Goal: Task Accomplishment & Management: Complete application form

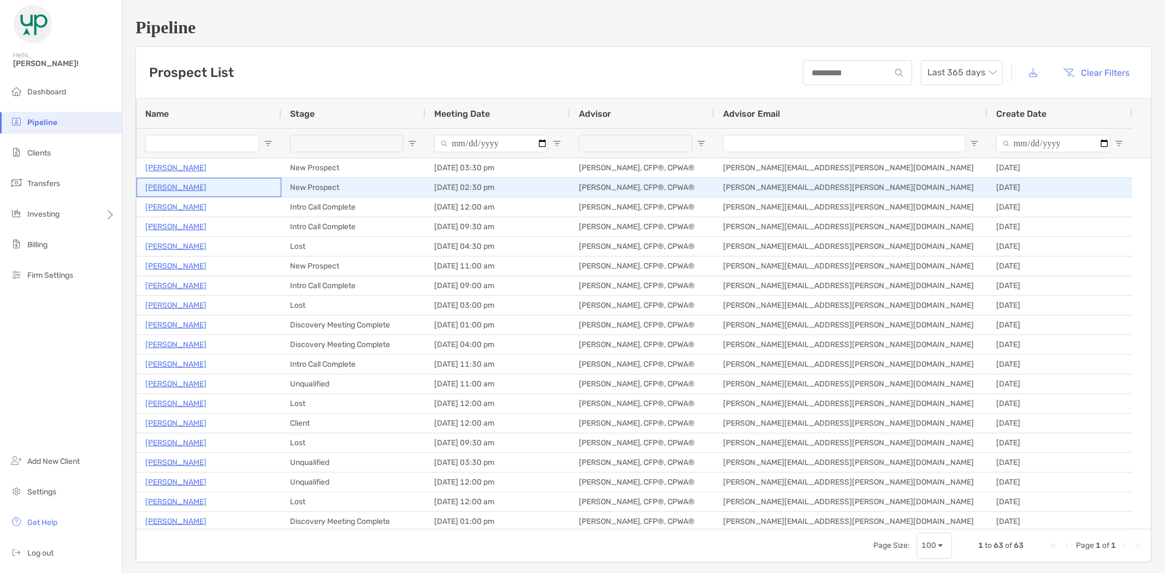
click at [163, 189] on p "[PERSON_NAME]" at bounding box center [175, 188] width 61 height 14
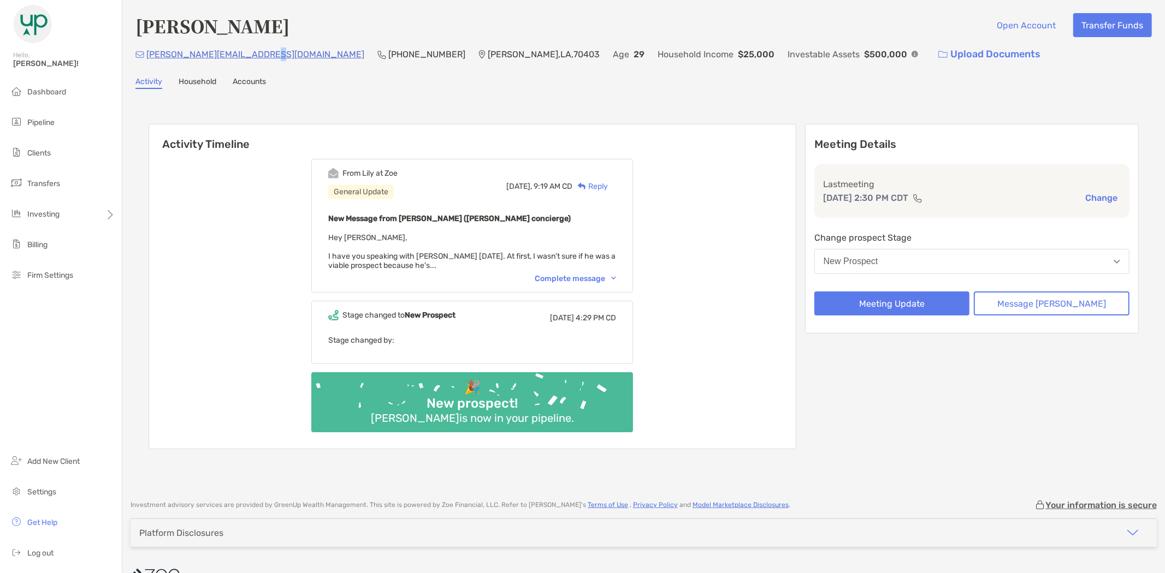
drag, startPoint x: 264, startPoint y: 62, endPoint x: 270, endPoint y: 61, distance: 6.1
click at [261, 61] on div "duquette.dustin95@gmail.com" at bounding box center [249, 54] width 229 height 23
drag, startPoint x: 270, startPoint y: 60, endPoint x: 146, endPoint y: 59, distance: 123.4
click at [146, 59] on p "duquette.dustin95@gmail.com" at bounding box center [255, 55] width 218 height 14
copy p "duquette.dustin95@gmail.com"
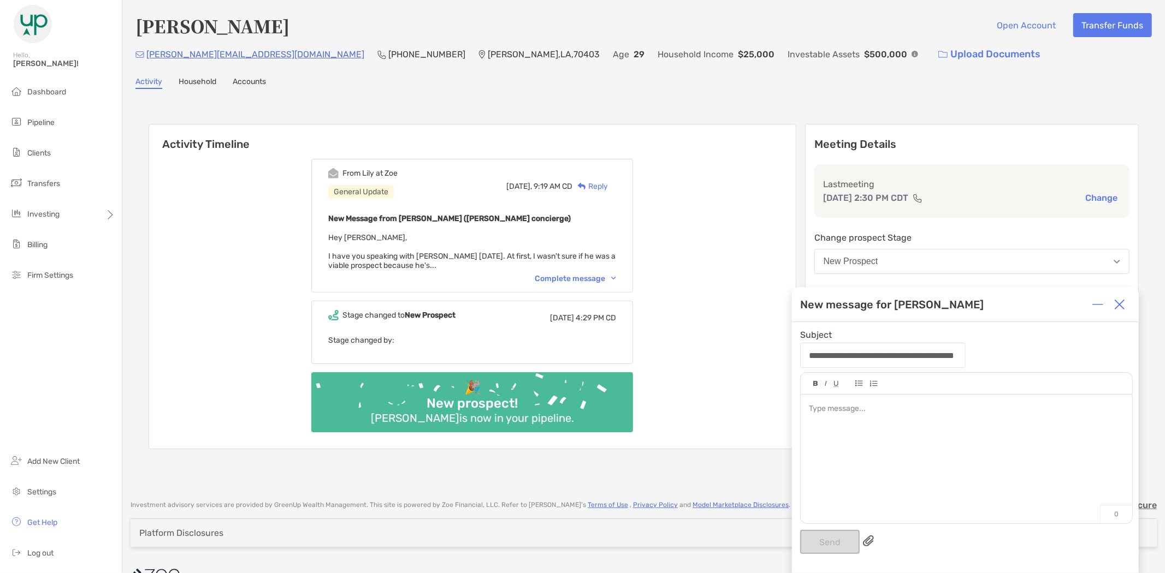
click at [477, 82] on div "Activity Household Accounts" at bounding box center [643, 83] width 1016 height 12
click at [1125, 306] on div at bounding box center [1119, 305] width 22 height 22
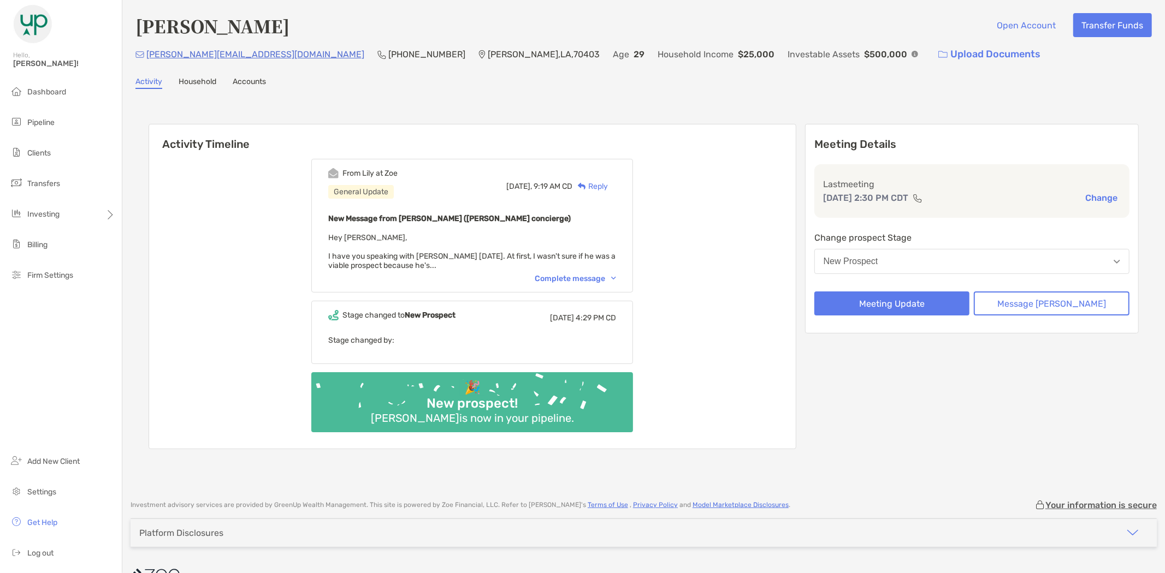
click at [927, 253] on button "New Prospect" at bounding box center [971, 261] width 315 height 25
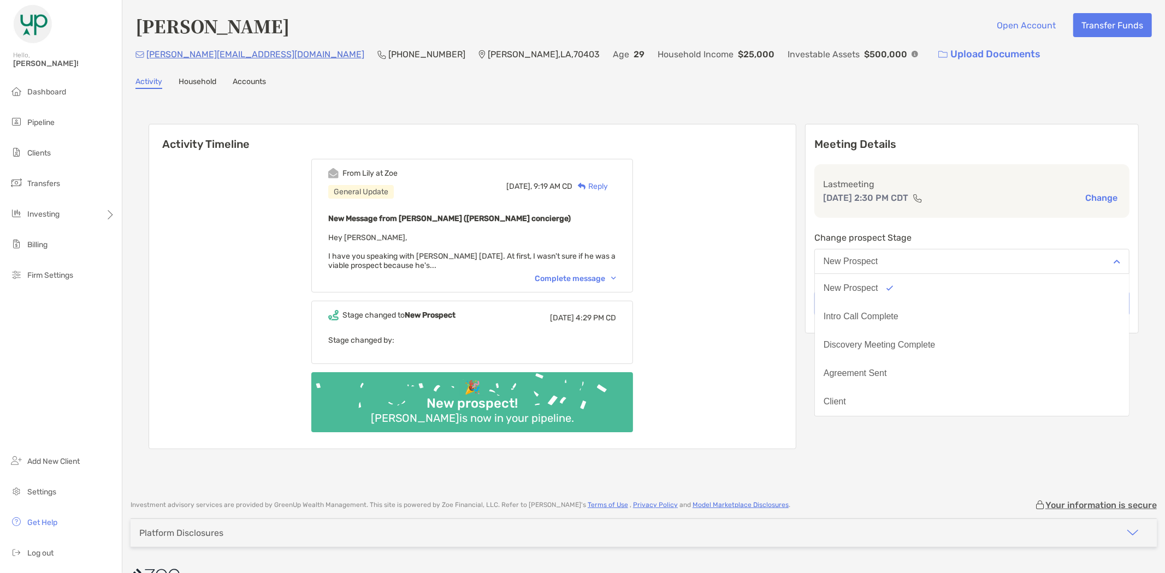
click at [827, 236] on div "Activity Timeline From Lily at Zoe General Update Today, 9:19 AM CD Reply New M…" at bounding box center [644, 288] width 990 height 350
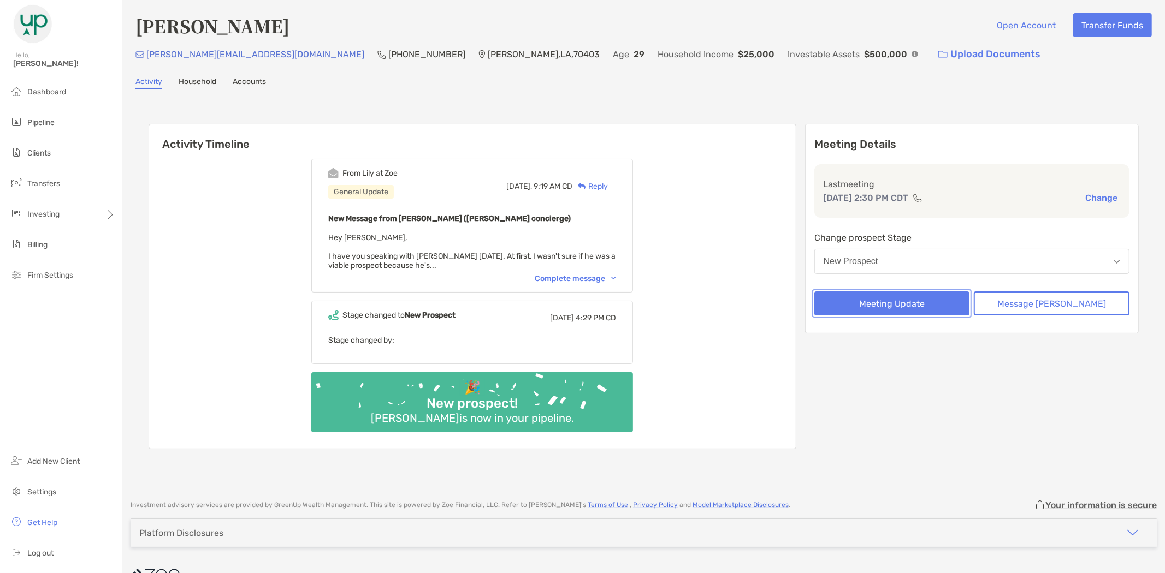
click at [904, 297] on button "Meeting Update" at bounding box center [892, 304] width 156 height 24
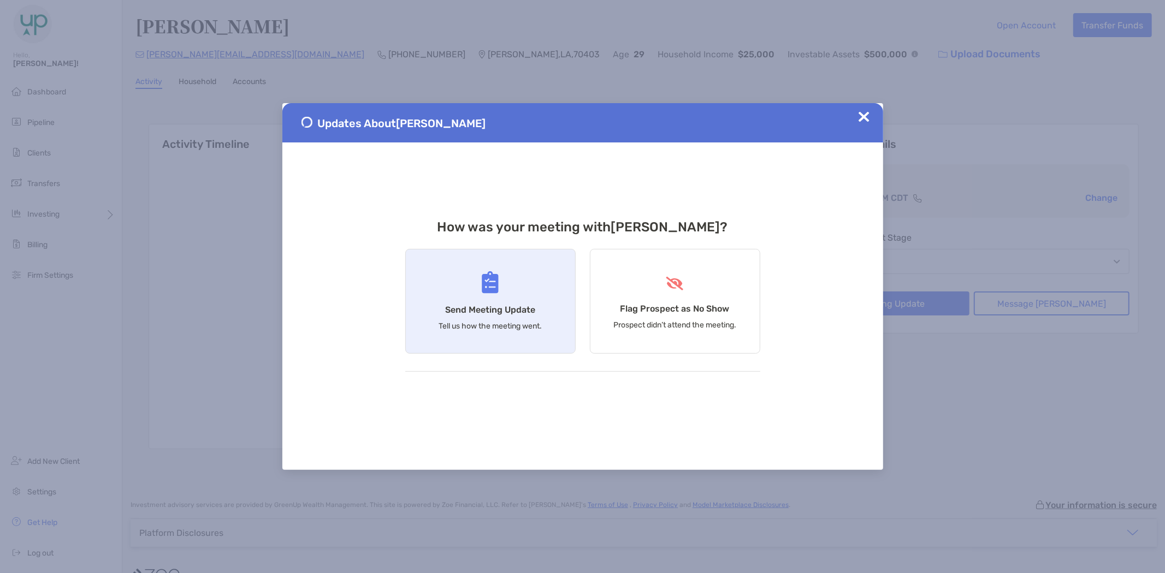
click at [466, 286] on div "Send Meeting Update Tell us how the meeting went." at bounding box center [490, 301] width 170 height 105
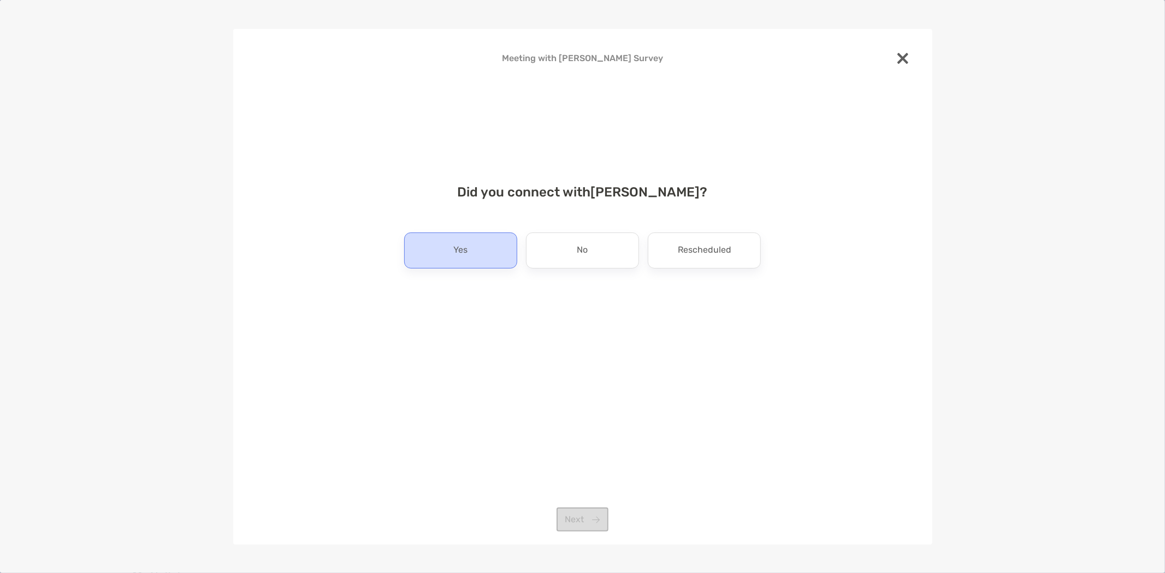
click at [446, 241] on div "Yes" at bounding box center [460, 251] width 113 height 36
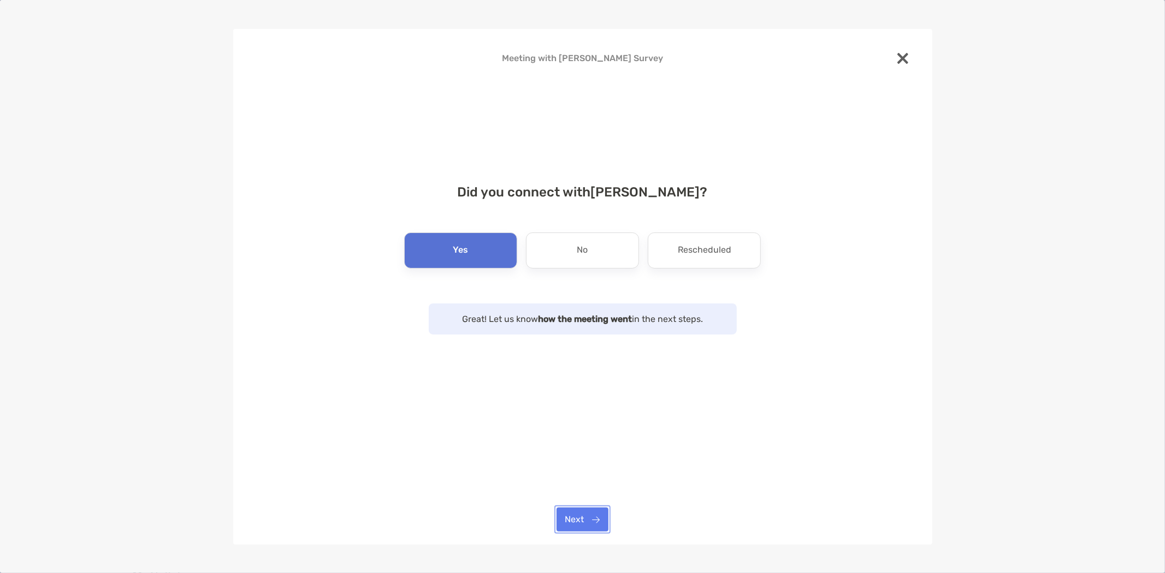
click at [581, 512] on button "Next" at bounding box center [582, 520] width 52 height 24
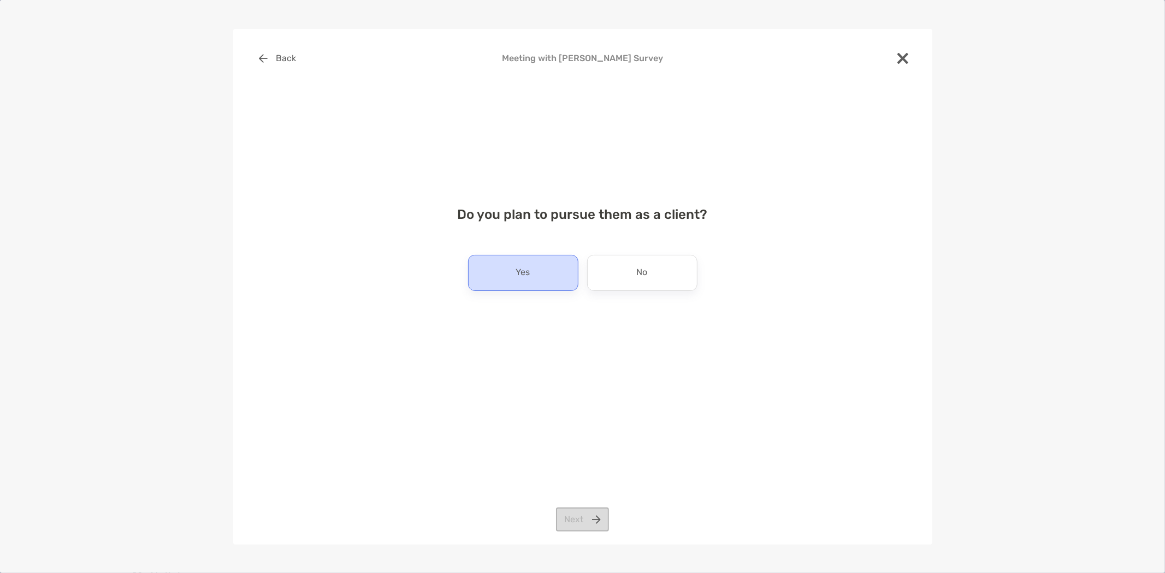
click at [515, 258] on div "Yes" at bounding box center [523, 273] width 110 height 36
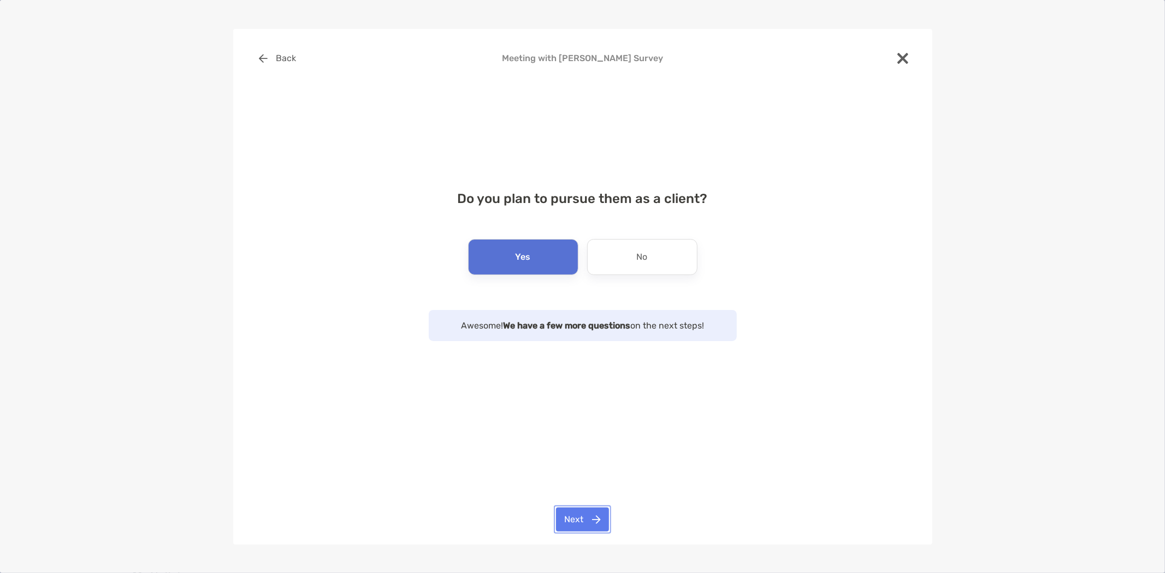
click at [594, 511] on button "Next" at bounding box center [582, 520] width 53 height 24
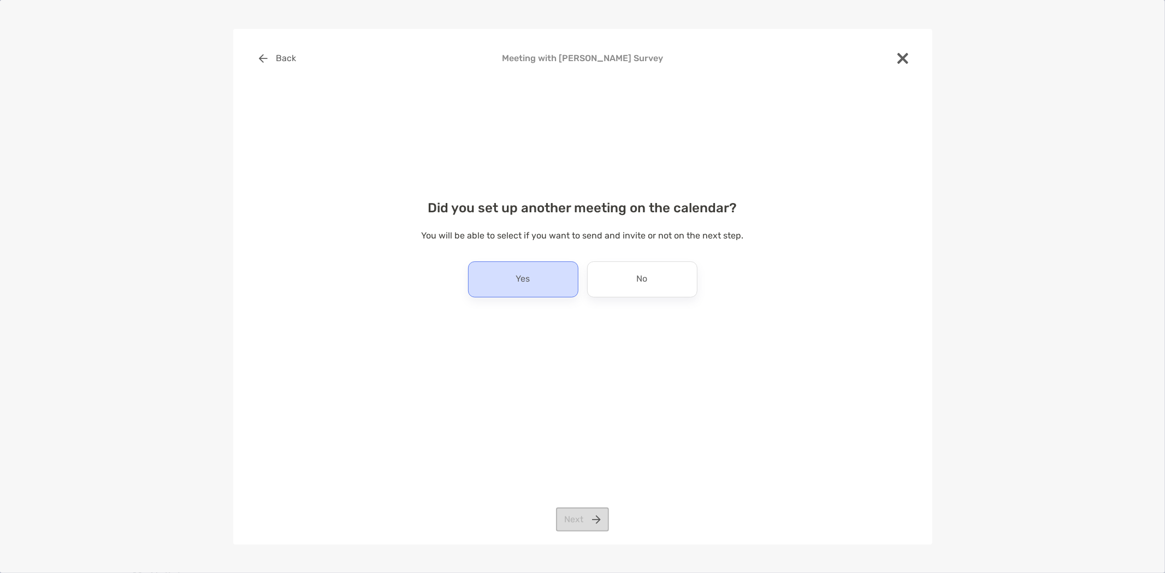
click at [527, 276] on p "Yes" at bounding box center [523, 279] width 14 height 17
click at [576, 515] on button "Next" at bounding box center [582, 520] width 53 height 24
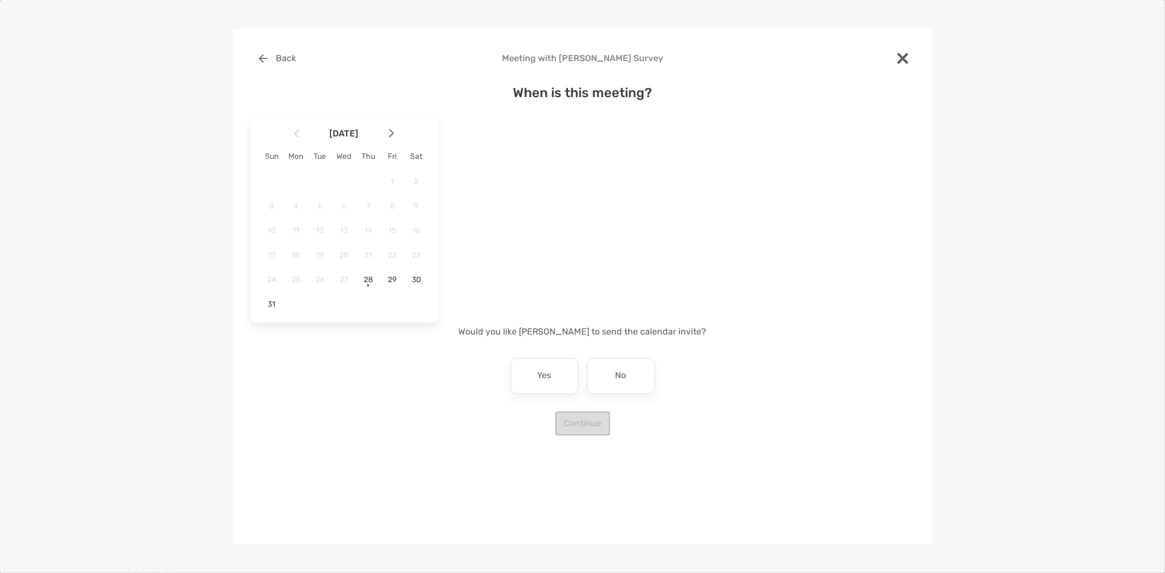
click at [394, 131] on img at bounding box center [391, 133] width 5 height 9
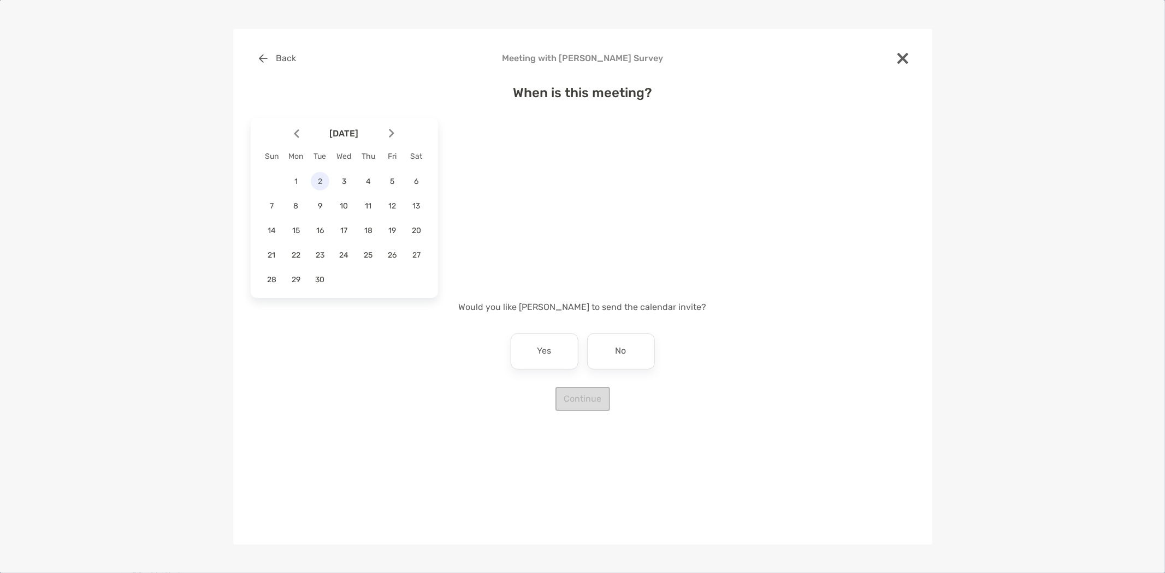
click at [322, 179] on span "2" at bounding box center [320, 181] width 19 height 9
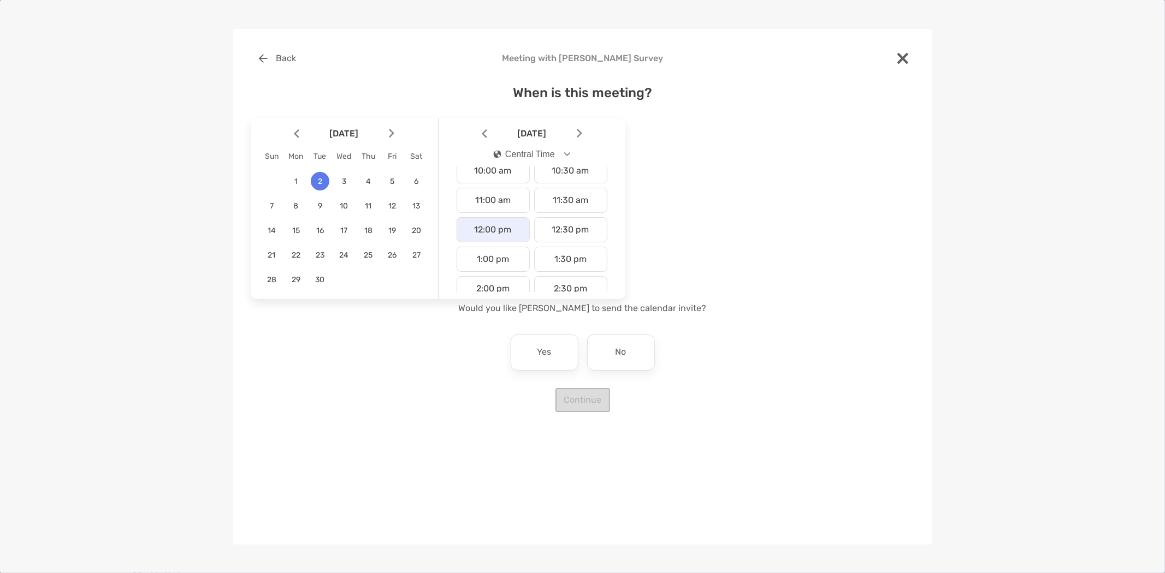
scroll to position [364, 0]
click at [572, 229] on div "2:30 pm" at bounding box center [570, 228] width 73 height 25
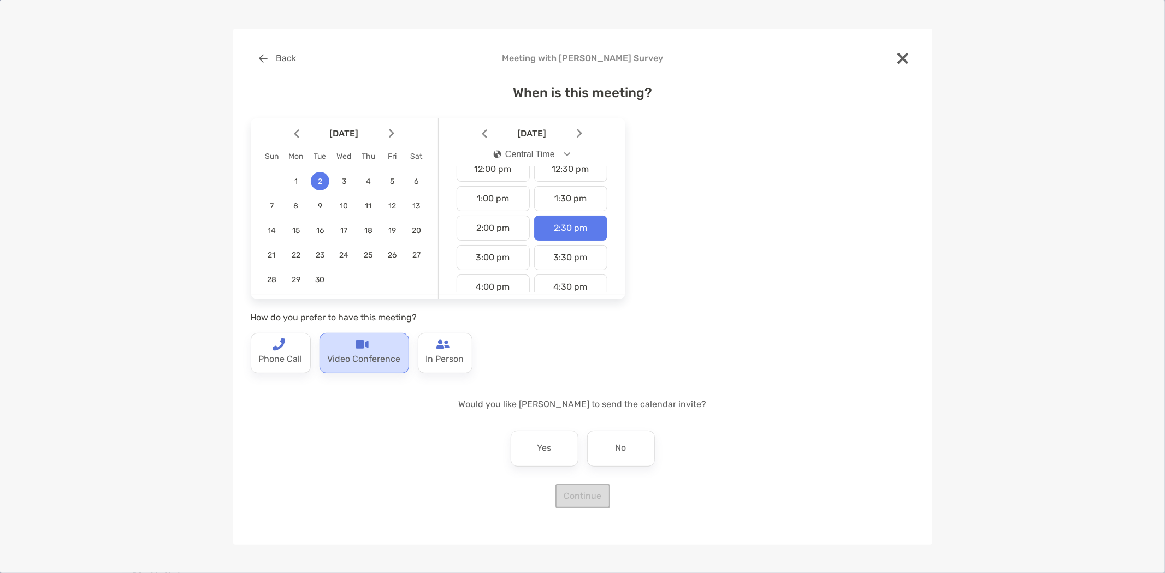
click at [359, 353] on p "Video Conference" at bounding box center [364, 359] width 73 height 17
click at [609, 445] on div "No" at bounding box center [621, 449] width 68 height 36
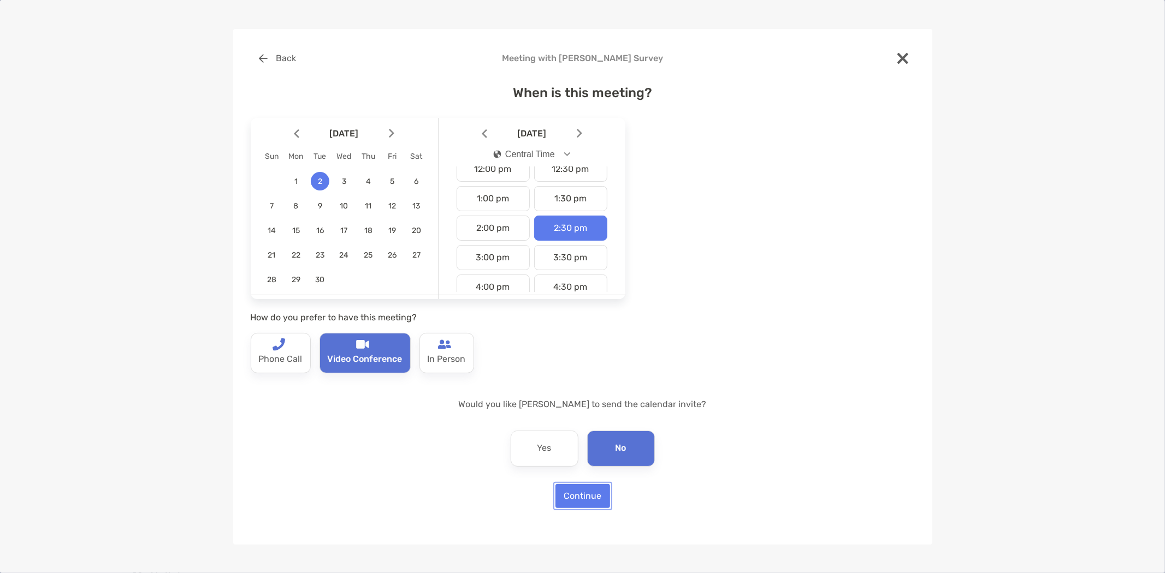
click at [592, 495] on button "Continue" at bounding box center [582, 496] width 55 height 24
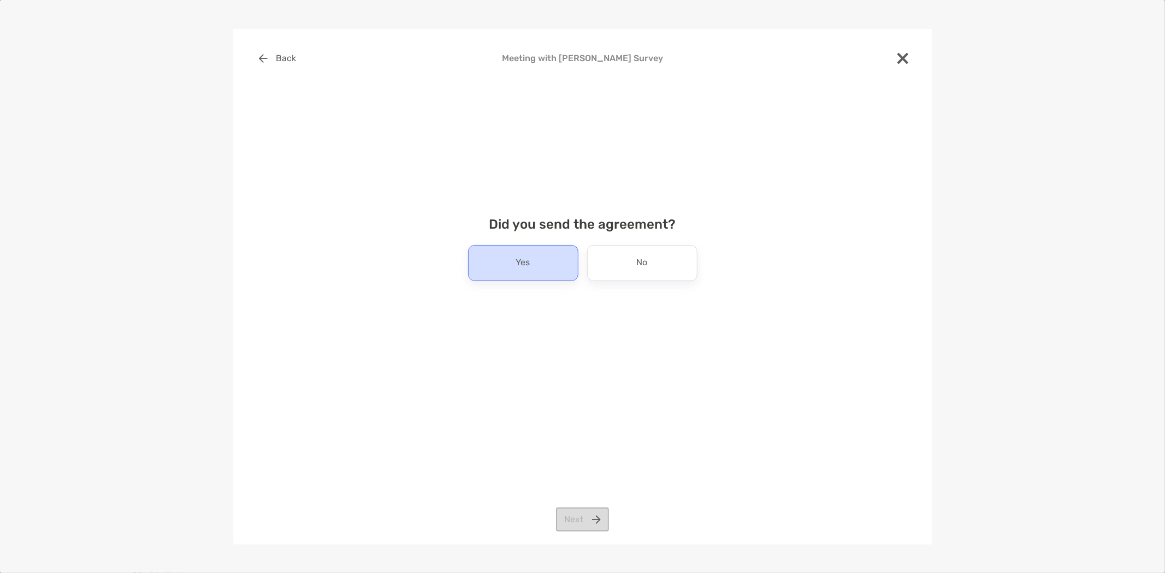
click at [530, 266] on p "Yes" at bounding box center [523, 262] width 14 height 17
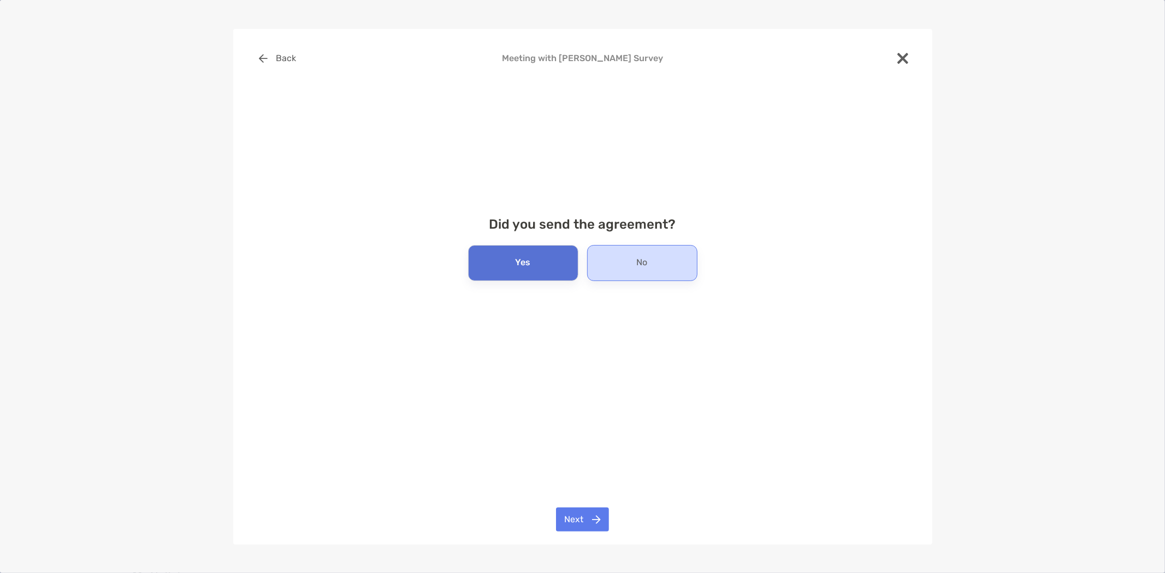
drag, startPoint x: 608, startPoint y: 268, endPoint x: 608, endPoint y: 280, distance: 11.5
click at [608, 268] on div "No" at bounding box center [642, 263] width 110 height 36
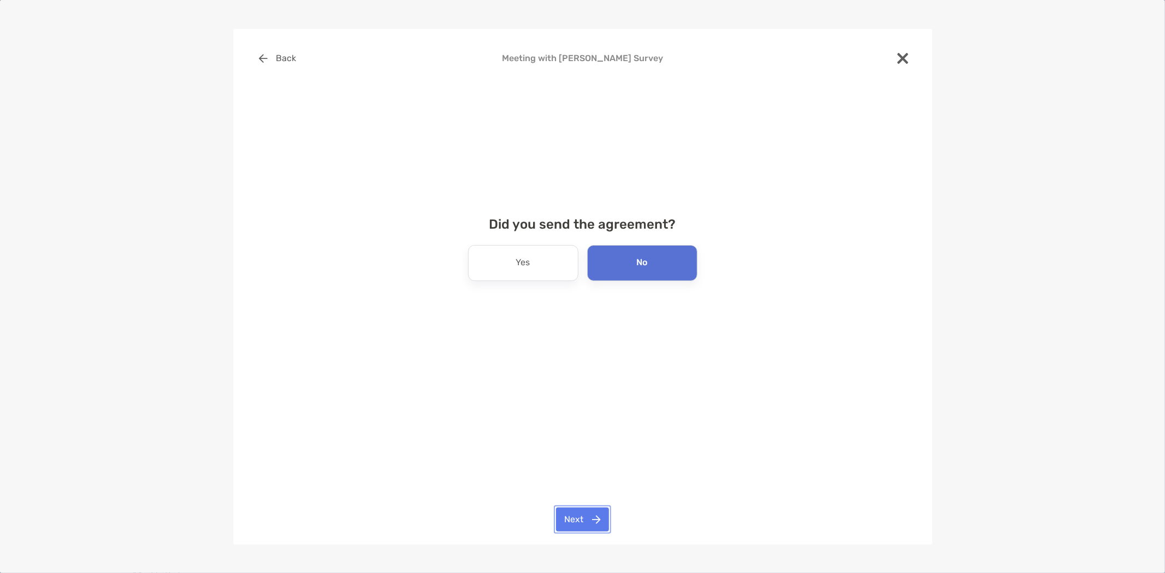
click at [580, 518] on button "Next" at bounding box center [582, 520] width 53 height 24
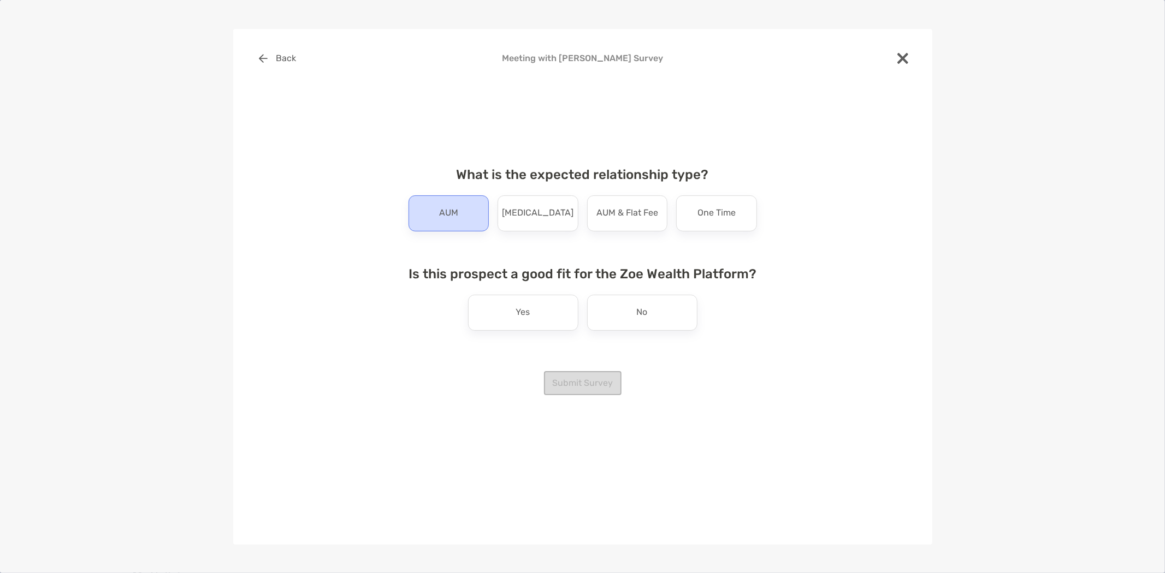
click at [467, 205] on div "AUM" at bounding box center [448, 213] width 81 height 36
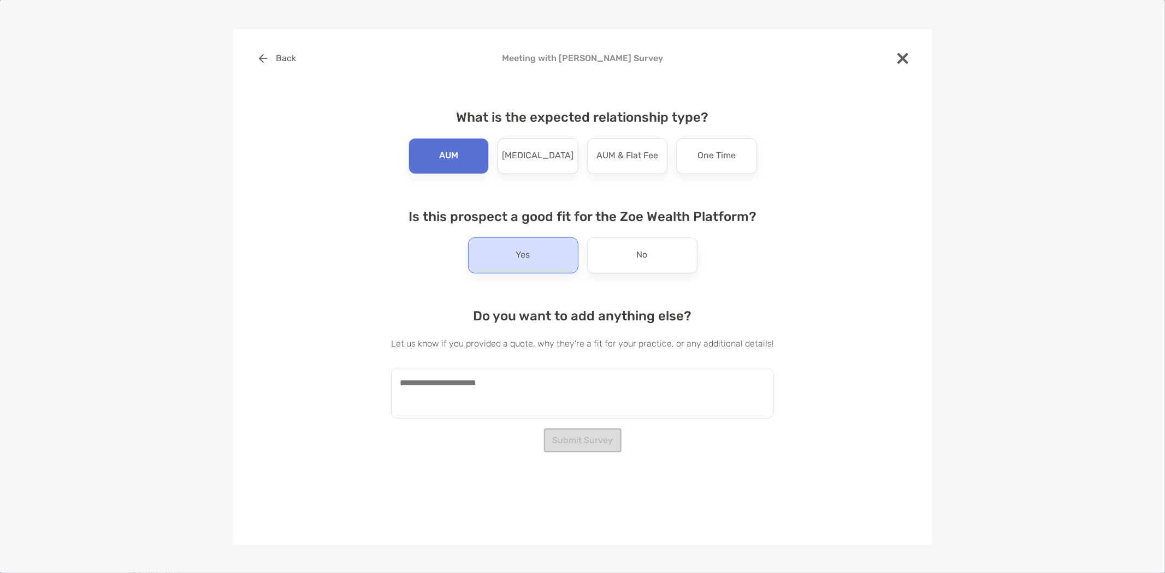
click at [525, 246] on div "Yes" at bounding box center [523, 256] width 110 height 36
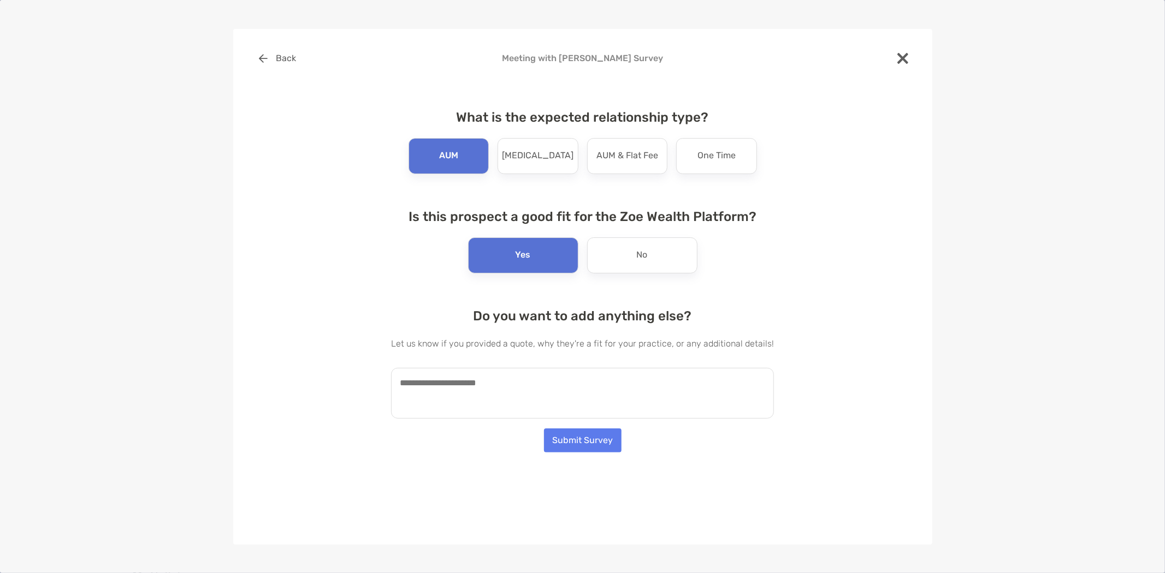
click at [499, 384] on textarea at bounding box center [582, 393] width 383 height 51
paste textarea "**********"
click at [402, 381] on textarea "**********" at bounding box center [577, 393] width 372 height 51
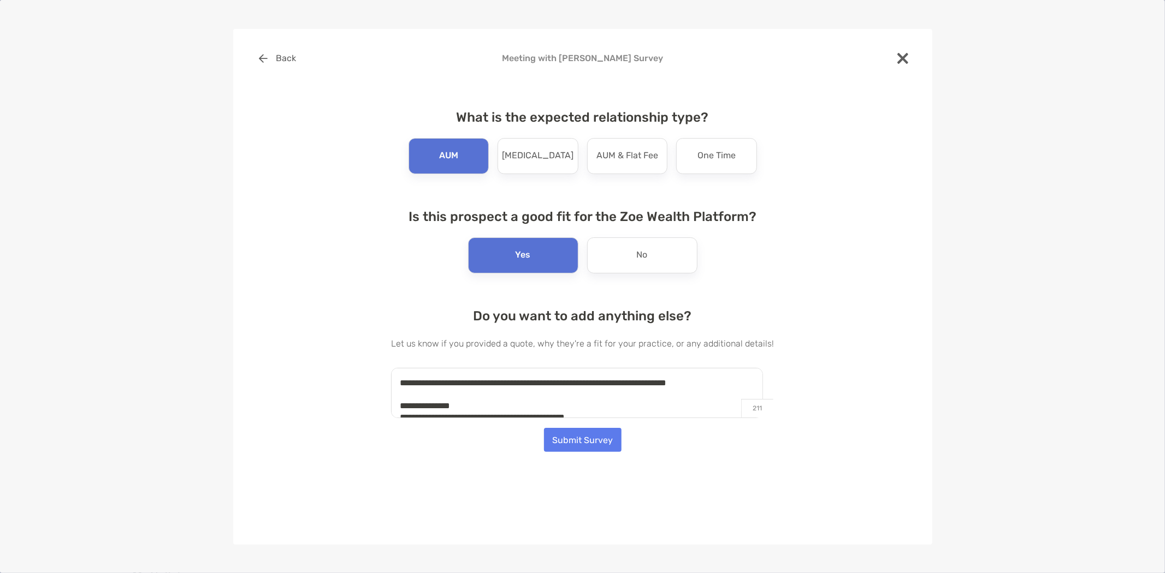
drag, startPoint x: 708, startPoint y: 382, endPoint x: 727, endPoint y: 385, distance: 19.3
click at [727, 385] on textarea "**********" at bounding box center [577, 393] width 372 height 51
click at [678, 379] on textarea "**********" at bounding box center [577, 393] width 372 height 51
type textarea "**********"
click at [591, 441] on button "Submit Survey" at bounding box center [583, 440] width 78 height 24
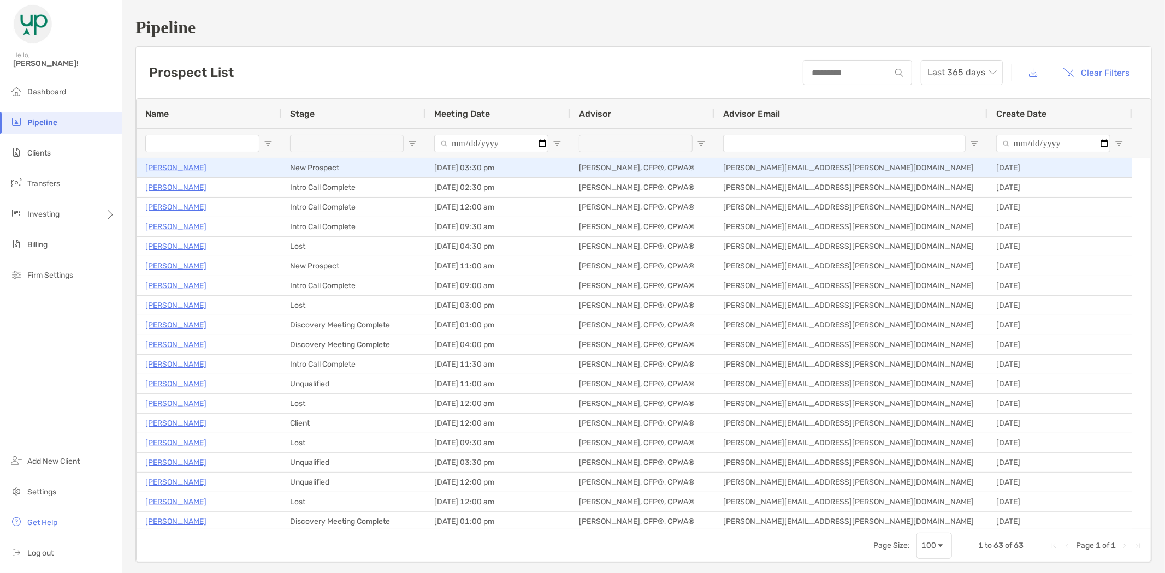
click at [183, 167] on p "[PERSON_NAME]" at bounding box center [175, 168] width 61 height 14
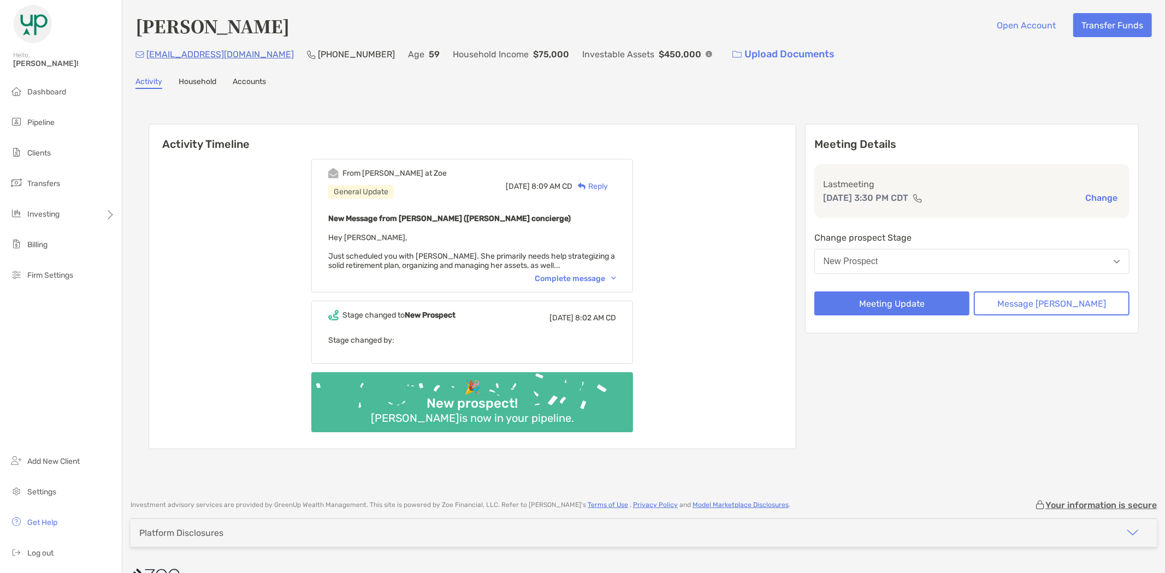
drag, startPoint x: 296, startPoint y: 25, endPoint x: 140, endPoint y: 28, distance: 156.7
click at [140, 28] on div "Christa Leininger Open Account Transfer Funds" at bounding box center [643, 25] width 1016 height 25
copy h4 "[PERSON_NAME]"
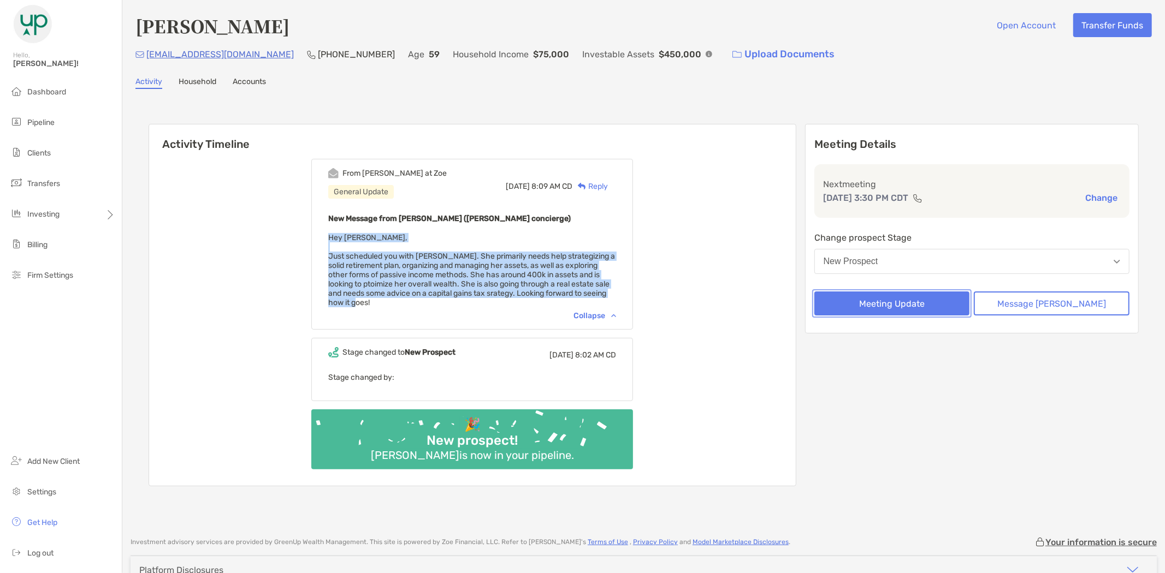
click at [924, 299] on button "Meeting Update" at bounding box center [892, 304] width 156 height 24
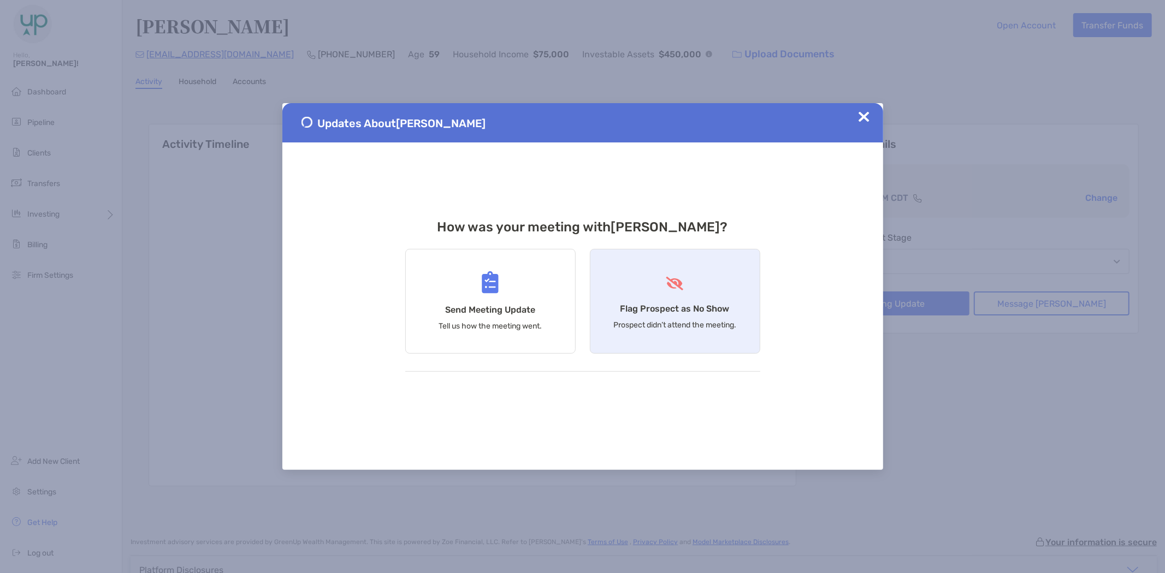
click at [655, 281] on div "Flag Prospect as No Show Prospect didn’t attend the meeting." at bounding box center [675, 301] width 170 height 105
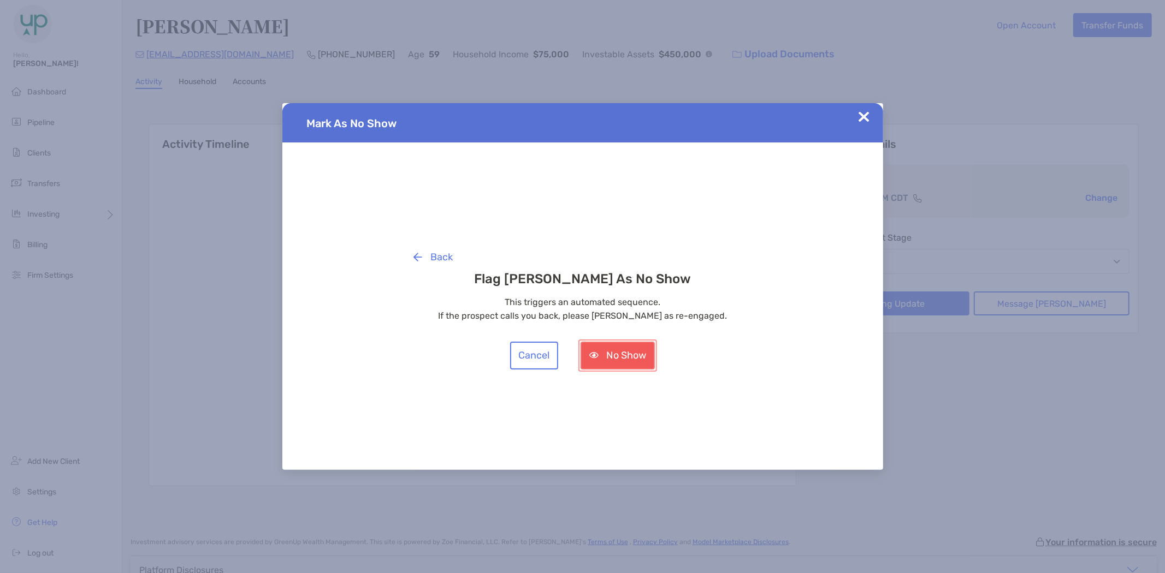
click at [626, 351] on button "No Show" at bounding box center [617, 356] width 74 height 28
